Goal: Register for event/course

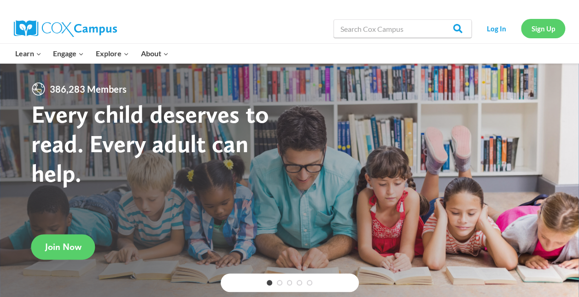
click at [548, 33] on link "Sign Up" at bounding box center [543, 28] width 44 height 19
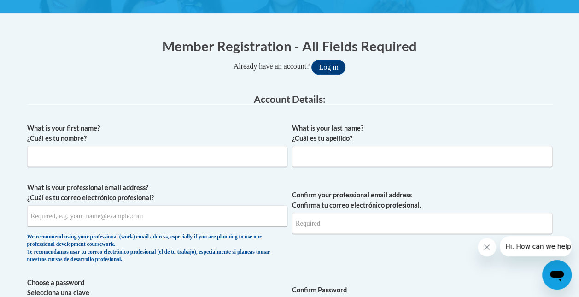
scroll to position [159, 0]
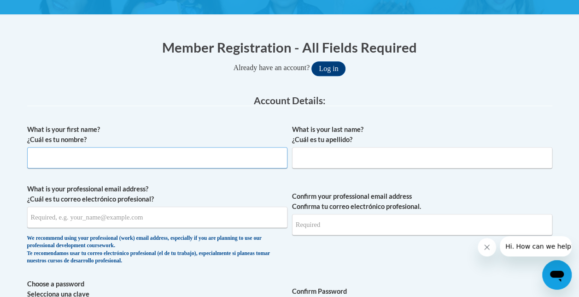
click at [219, 155] on input "What is your first name? ¿Cuál es tu nombre?" at bounding box center [157, 157] width 260 height 21
type input "[PERSON_NAME]"
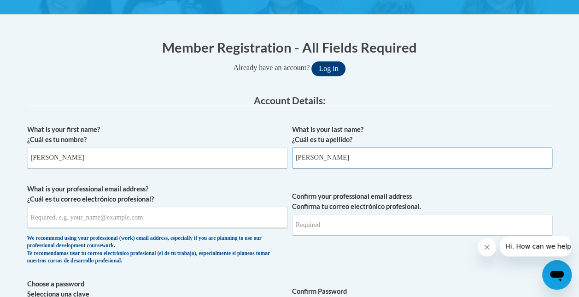
type input "[EMAIL_ADDRESS][DOMAIN_NAME]"
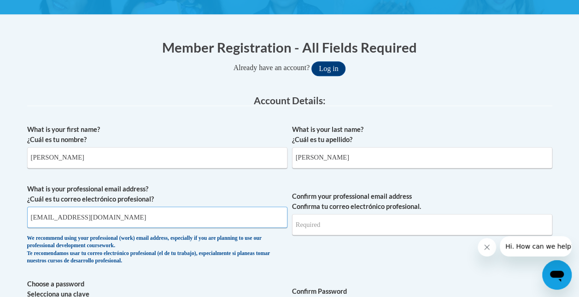
type input "[EMAIL_ADDRESS][DOMAIN_NAME]"
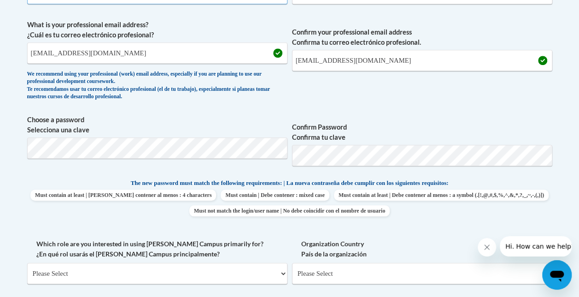
scroll to position [324, 0]
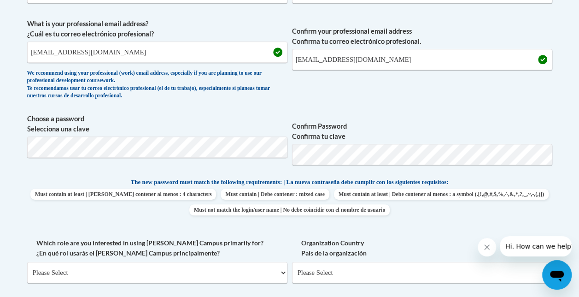
click at [394, 231] on div "What is your first name? ¿Cuál es tu nombre? Lindsey What is your last name? ¿C…" at bounding box center [289, 169] width 525 height 428
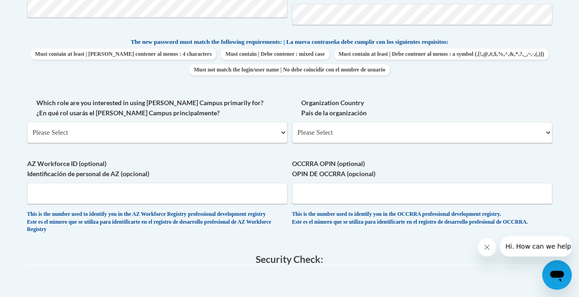
scroll to position [475, 0]
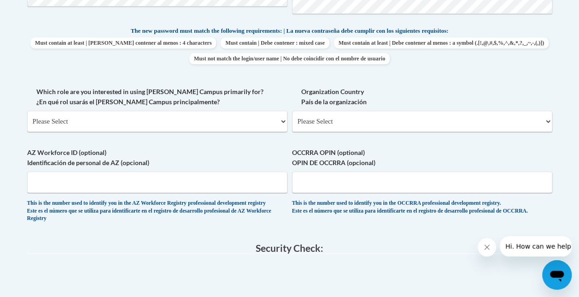
click at [288, 122] on div "What is your first name? ¿Cuál es tu nombre? Lindsey What is your last name? ¿C…" at bounding box center [289, 18] width 525 height 428
click at [283, 121] on select "Please Select College/University | Colegio/Universidad Community/Nonprofit Part…" at bounding box center [157, 121] width 260 height 21
select select "5a18ea06-2b54-4451-96f2-d152daf9eac5"
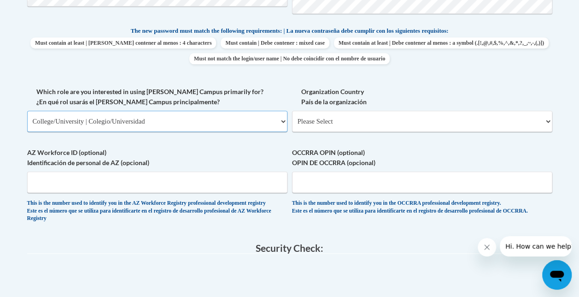
click at [27, 111] on select "Please Select College/University | Colegio/Universidad Community/Nonprofit Part…" at bounding box center [157, 121] width 260 height 21
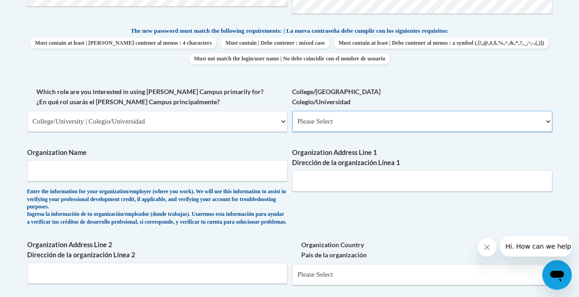
click at [341, 124] on select "Please Select College/University Staff | Empleado universitario College/Univers…" at bounding box center [422, 121] width 260 height 21
select select "99b32b07-cffc-426c-8bf6-0cd77760d84b"
click at [292, 111] on select "Please Select College/University Staff | Empleado universitario College/Univers…" at bounding box center [422, 121] width 260 height 21
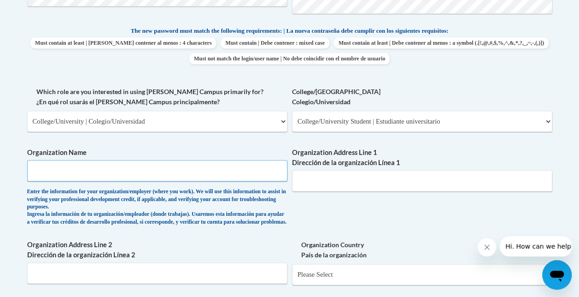
click at [198, 176] on input "Organization Name" at bounding box center [157, 170] width 260 height 21
type input "S"
click at [135, 162] on input "University of Wisconsin" at bounding box center [157, 170] width 260 height 21
type input "University of Wisconsin- Stout"
click at [331, 185] on input "Organization Address Line 1 Dirección de la organización Línea 1" at bounding box center [422, 180] width 260 height 21
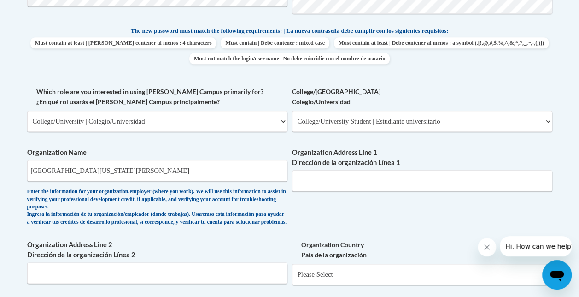
click at [310, 237] on div "What is your first name? ¿Cuál es tu nombre? Lindsey What is your last name? ¿C…" at bounding box center [289, 94] width 525 height 581
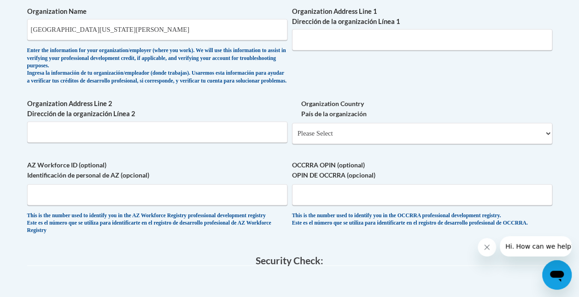
scroll to position [621, 0]
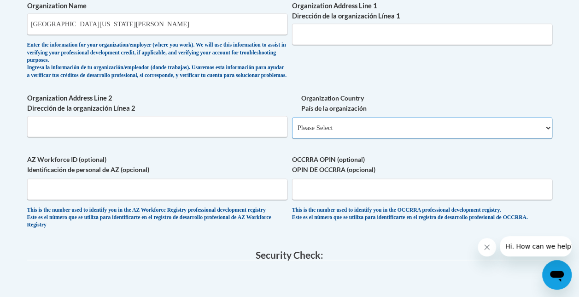
click at [538, 138] on select "Please Select United States | Estados Unidos Outside of the United States | Fue…" at bounding box center [422, 127] width 260 height 21
select select "ad49bcad-a171-4b2e-b99c-48b446064914"
click at [292, 124] on select "Please Select United States | Estados Unidos Outside of the United States | Fue…" at bounding box center [422, 127] width 260 height 21
select select
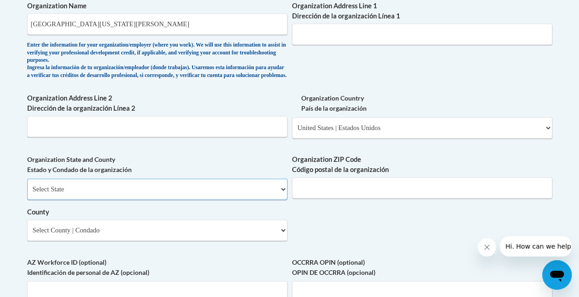
click at [268, 196] on select "Select State Alabama Alaska Arizona Arkansas California Colorado Connecticut De…" at bounding box center [157, 188] width 260 height 21
select select "Wisconsin"
click at [27, 185] on select "Select State Alabama Alaska Arizona Arkansas California Colorado Connecticut De…" at bounding box center [157, 188] width 260 height 21
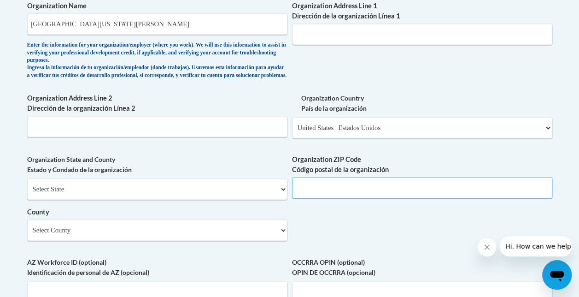
click at [343, 198] on input "Organization ZIP Code Código postal de la organización" at bounding box center [422, 187] width 260 height 21
type input "54751"
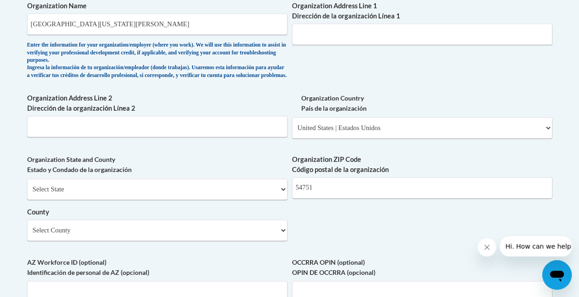
click at [279, 237] on select "Select County Adams Ashland Barron Bayfield Brown Buffalo Burnett Calumet Chipp…" at bounding box center [157, 229] width 260 height 21
select select "Dunn"
click at [27, 226] on select "Select County Adams Ashland Barron Bayfield Brown Buffalo Burnett Calumet Chipp…" at bounding box center [157, 229] width 260 height 21
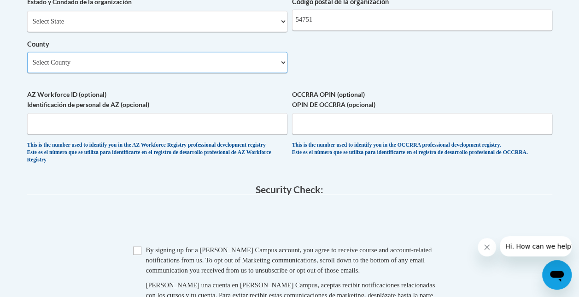
scroll to position [791, 0]
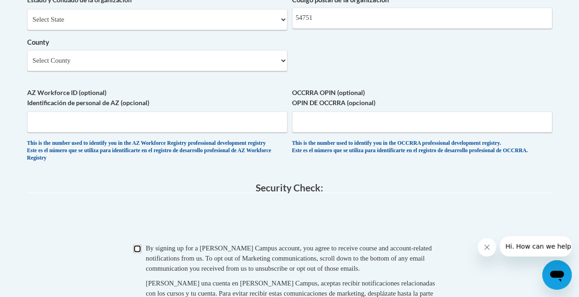
click at [140, 253] on input "Checkbox" at bounding box center [137, 248] width 8 height 8
checkbox input "true"
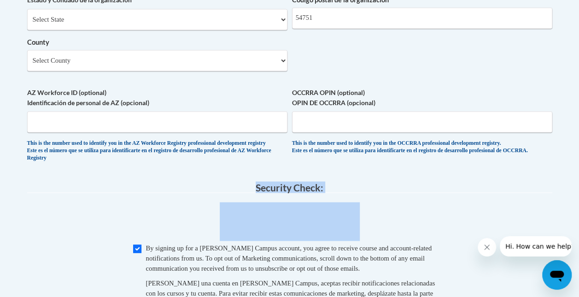
drag, startPoint x: 579, startPoint y: 186, endPoint x: 583, endPoint y: 218, distance: 32.5
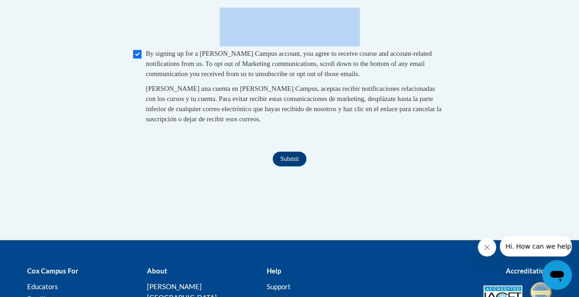
scroll to position [974, 0]
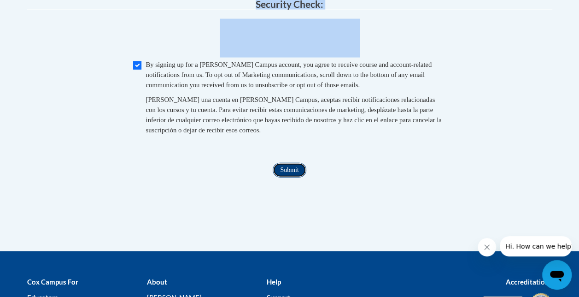
click at [291, 177] on input "Submit" at bounding box center [289, 170] width 33 height 15
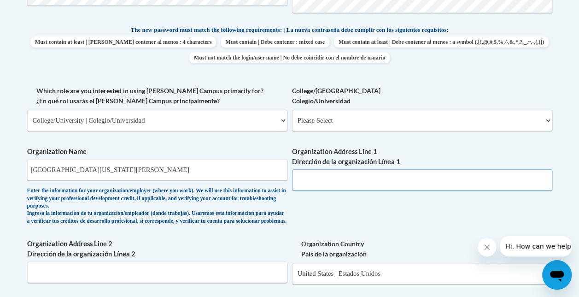
scroll to position [474, 0]
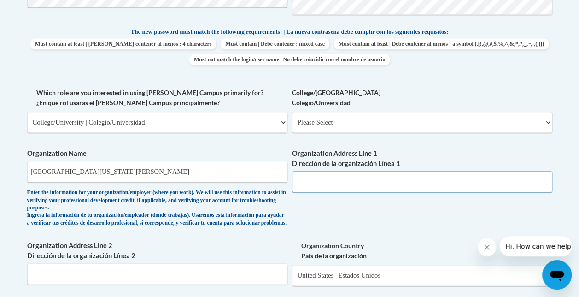
click at [356, 179] on input "Organization Address Line 1 Dirección de la organización Línea 1" at bounding box center [422, 181] width 260 height 21
type input "119 Main St. W"
type input "2"
click at [359, 181] on input "119 Main St. W" at bounding box center [422, 181] width 260 height 21
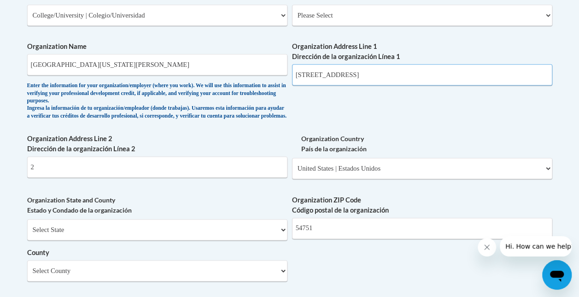
scroll to position [585, 0]
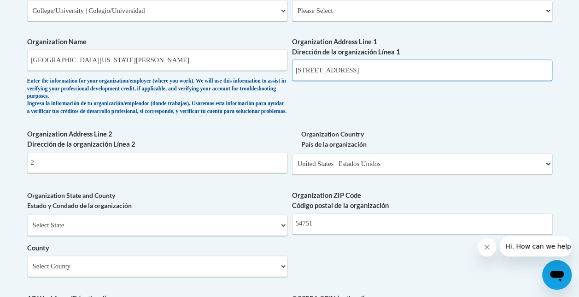
type input "119 Main St. W"
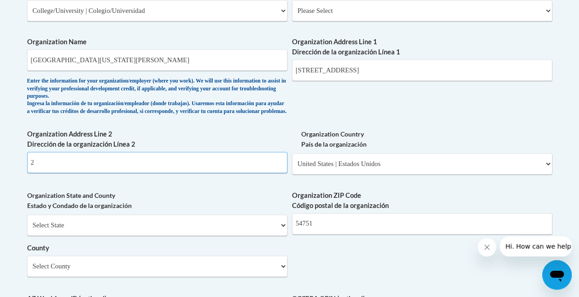
click at [264, 173] on input "2" at bounding box center [157, 162] width 260 height 21
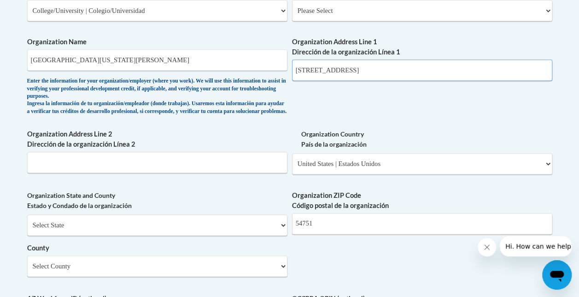
click at [349, 72] on input "119 Main St. W" at bounding box center [422, 69] width 260 height 21
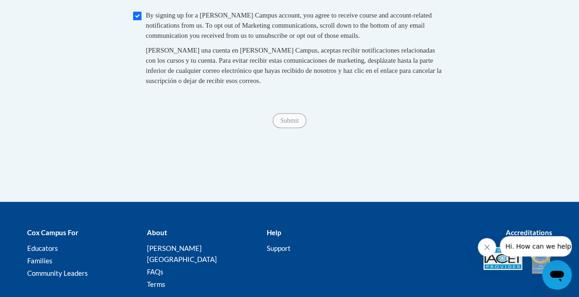
scroll to position [1024, 0]
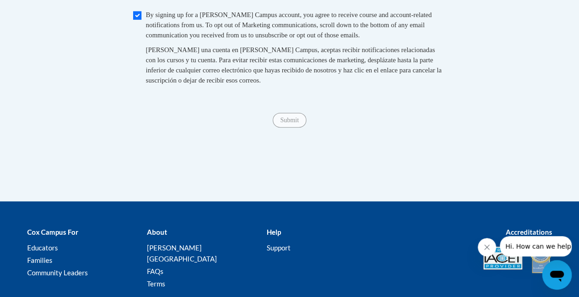
type input "119 Main St. W"
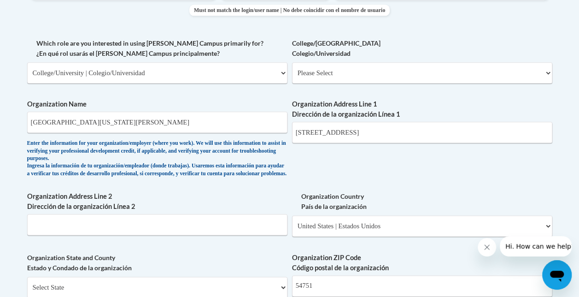
scroll to position [521, 0]
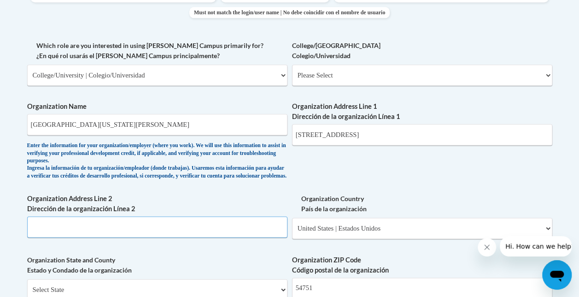
click at [195, 233] on input "Organization Address Line 2 Dirección de la organización Línea 2" at bounding box center [157, 226] width 260 height 21
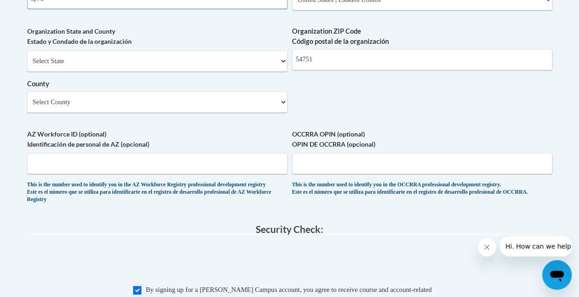
type input "apt 2"
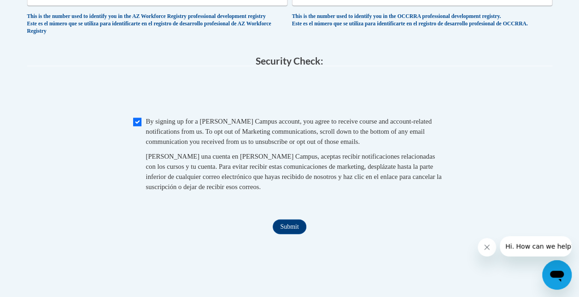
scroll to position [918, 0]
click at [291, 233] on input "Submit" at bounding box center [289, 225] width 33 height 15
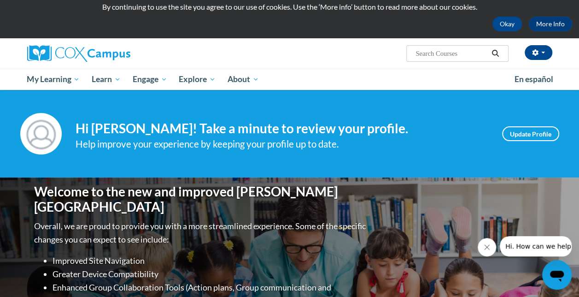
scroll to position [29, 0]
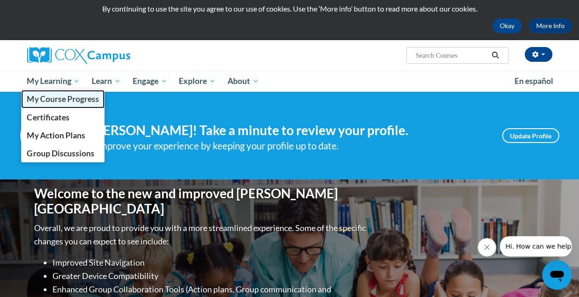
click at [56, 99] on span "My Course Progress" at bounding box center [63, 99] width 72 height 10
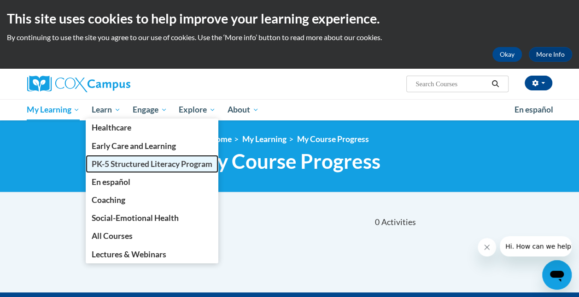
click at [118, 163] on span "PK-5 Structured Literacy Program" at bounding box center [152, 164] width 121 height 10
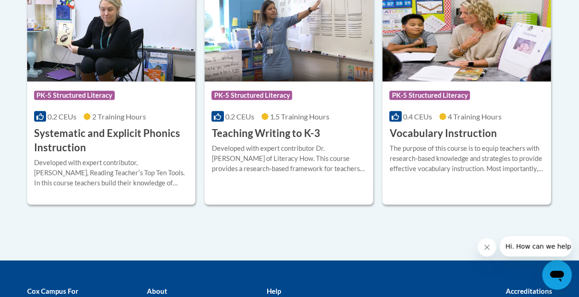
scroll to position [1128, 0]
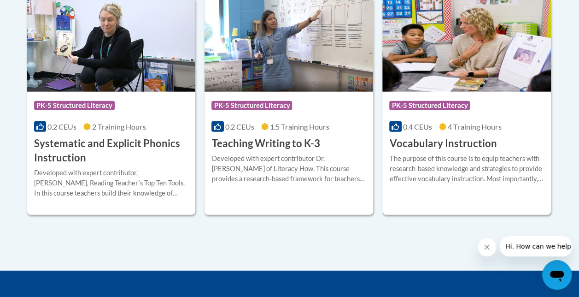
click at [415, 145] on h3 "Vocabulary Instruction" at bounding box center [442, 143] width 107 height 14
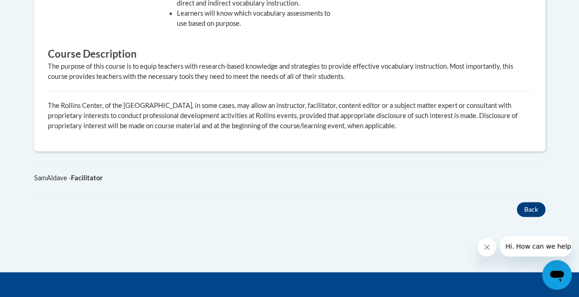
scroll to position [542, 0]
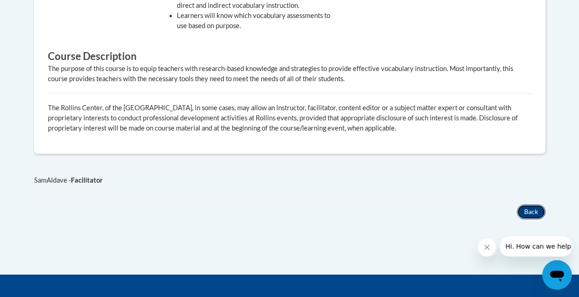
click at [525, 205] on button "Back" at bounding box center [531, 211] width 29 height 15
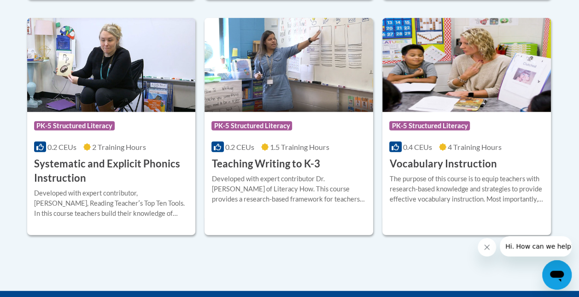
scroll to position [1108, 0]
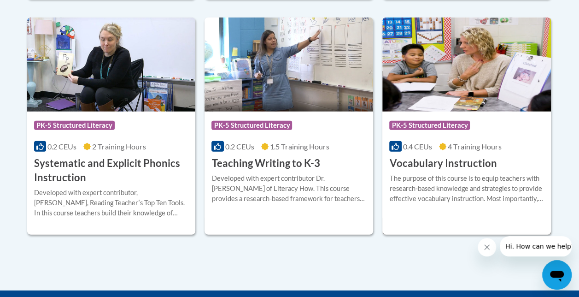
click at [440, 166] on h3 "Vocabulary Instruction" at bounding box center [442, 163] width 107 height 14
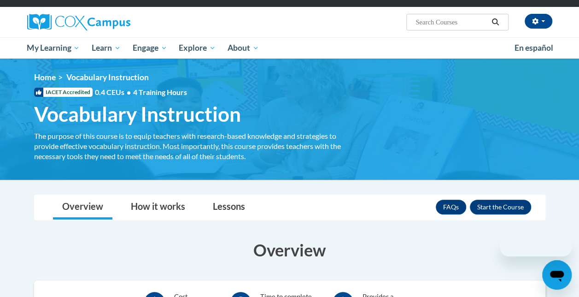
scroll to position [65, 0]
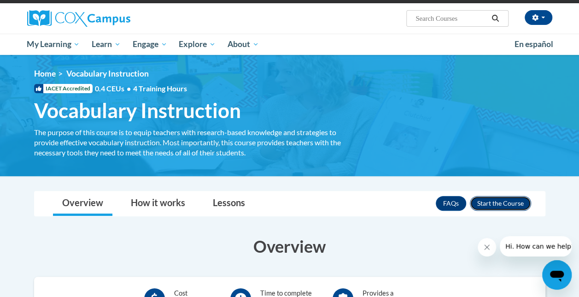
click at [512, 204] on button "Enroll" at bounding box center [500, 203] width 61 height 15
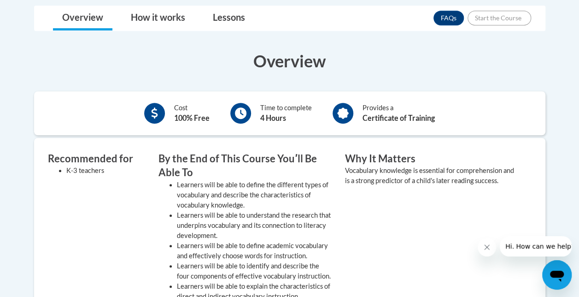
scroll to position [258, 0]
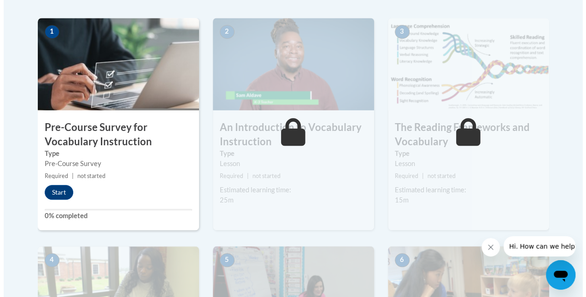
scroll to position [291, 0]
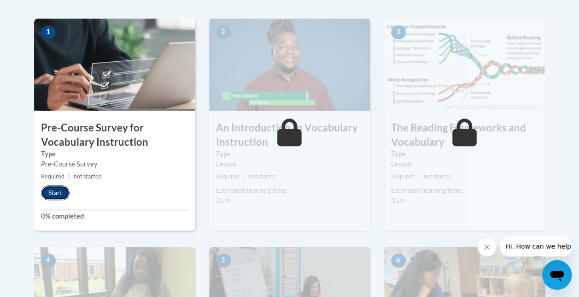
click at [52, 191] on button "Start" at bounding box center [55, 192] width 29 height 15
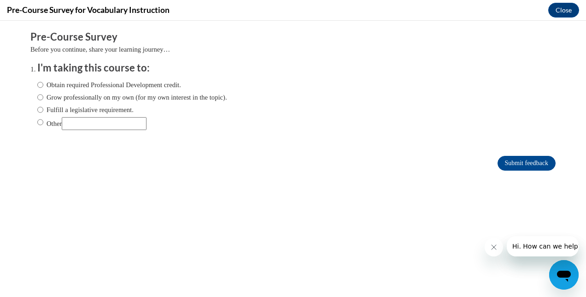
scroll to position [0, 0]
click at [37, 88] on input "Obtain required Professional Development credit." at bounding box center [40, 85] width 6 height 10
radio input "true"
click at [502, 165] on input "Submit feedback" at bounding box center [527, 163] width 58 height 15
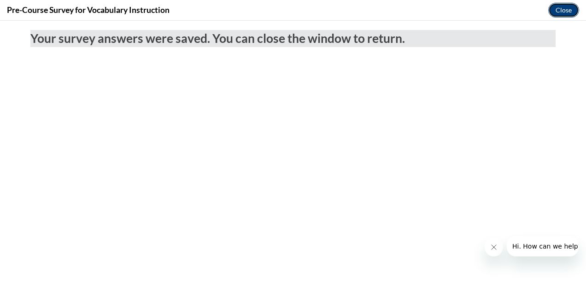
click at [561, 8] on button "Close" at bounding box center [563, 10] width 31 height 15
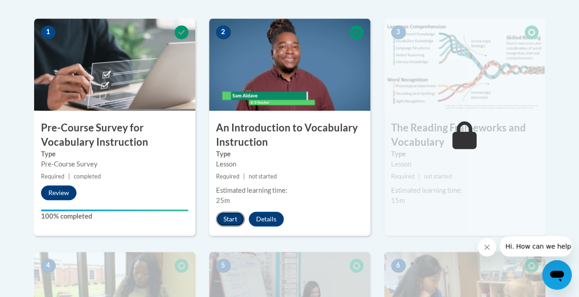
click at [228, 214] on button "Start" at bounding box center [230, 219] width 29 height 15
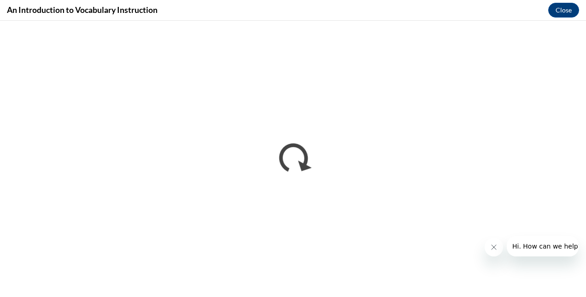
click at [495, 251] on button "Close message from company" at bounding box center [493, 247] width 18 height 18
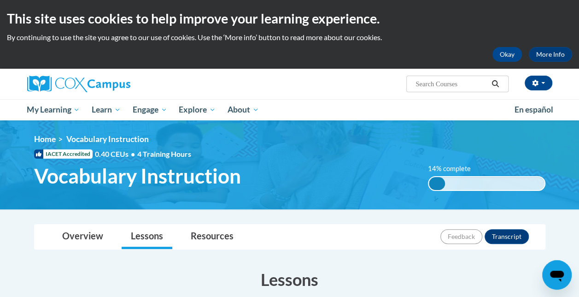
drag, startPoint x: 578, startPoint y: 51, endPoint x: 581, endPoint y: 61, distance: 10.5
click at [579, 61] on html "This site uses cookies to help improve your learning experience. By continuing …" at bounding box center [289, 148] width 579 height 297
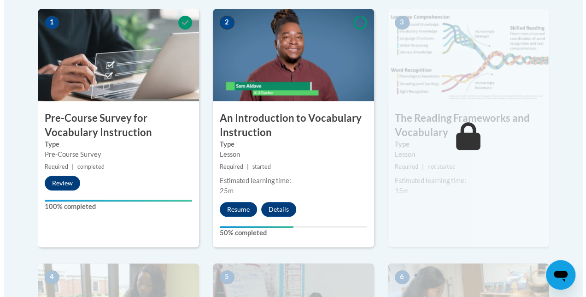
scroll to position [306, 0]
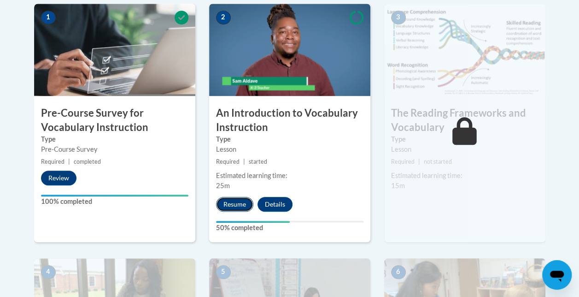
click at [232, 205] on button "Resume" at bounding box center [234, 204] width 37 height 15
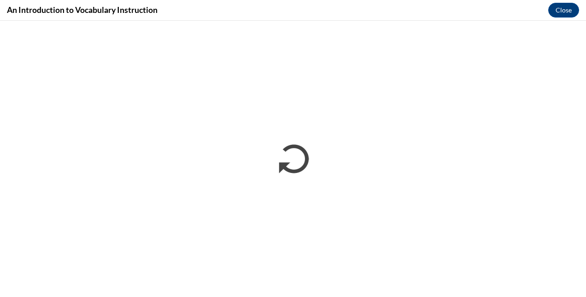
scroll to position [0, 0]
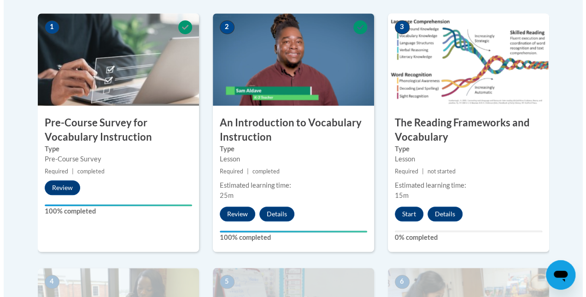
scroll to position [291, 0]
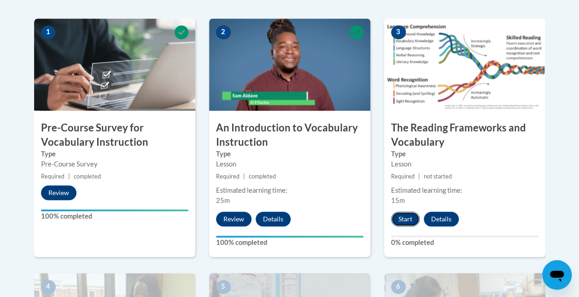
click at [399, 215] on button "Start" at bounding box center [405, 219] width 29 height 15
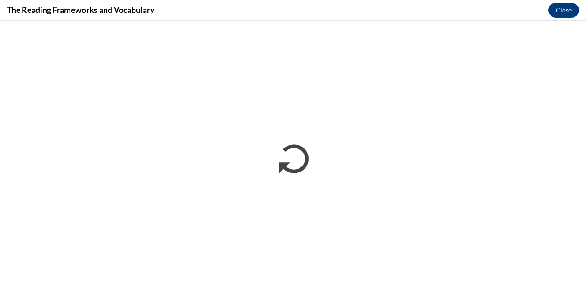
scroll to position [0, 0]
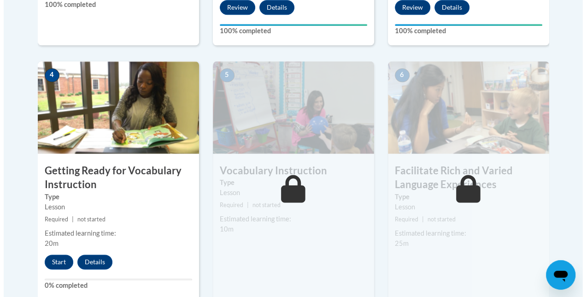
scroll to position [500, 0]
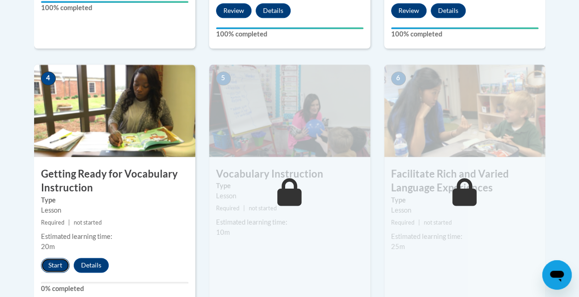
click at [61, 264] on button "Start" at bounding box center [55, 265] width 29 height 15
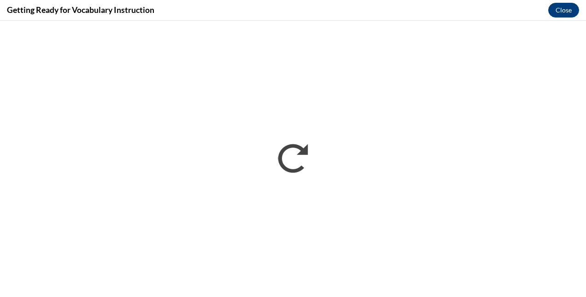
scroll to position [0, 0]
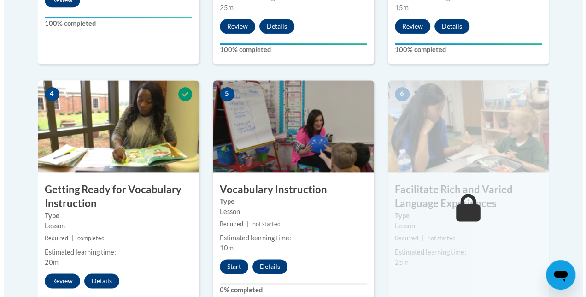
scroll to position [487, 0]
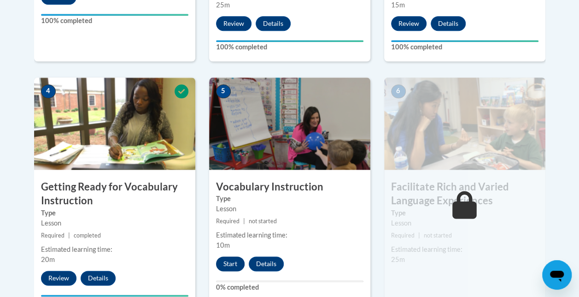
click at [224, 264] on button "Start" at bounding box center [230, 263] width 29 height 15
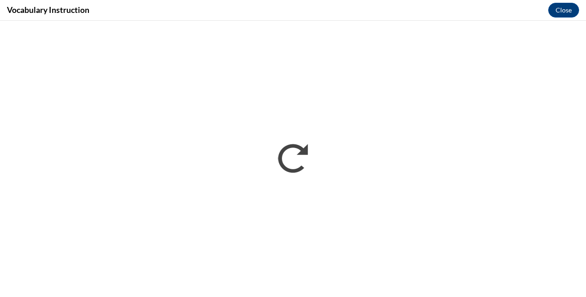
scroll to position [0, 0]
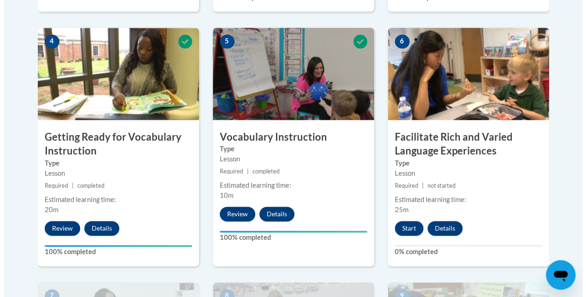
scroll to position [537, 0]
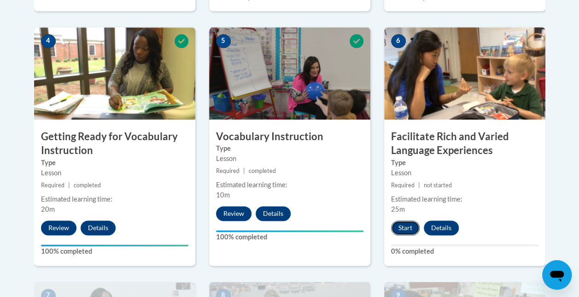
click at [407, 227] on button "Start" at bounding box center [405, 227] width 29 height 15
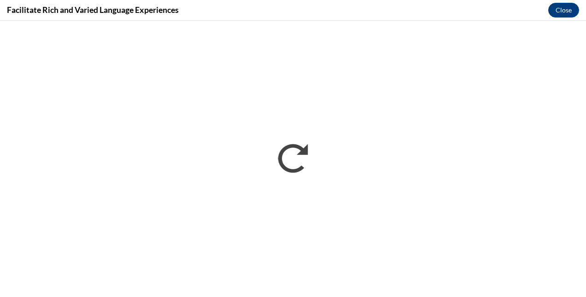
scroll to position [0, 0]
